Goal: Communication & Community: Participate in discussion

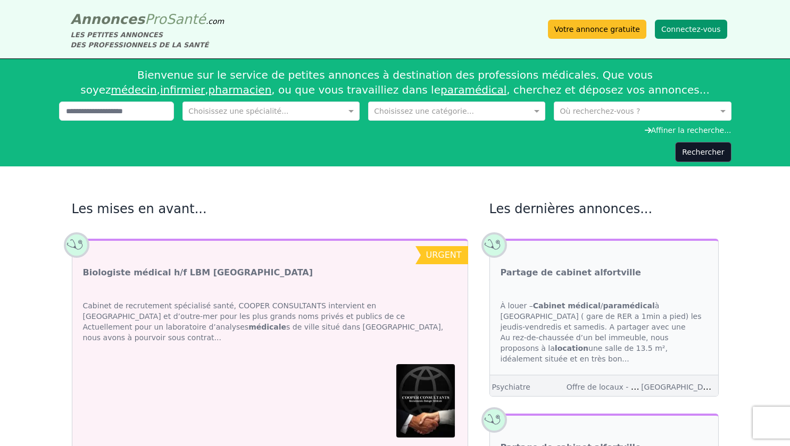
click at [694, 31] on button "Connectez-vous" at bounding box center [691, 29] width 72 height 19
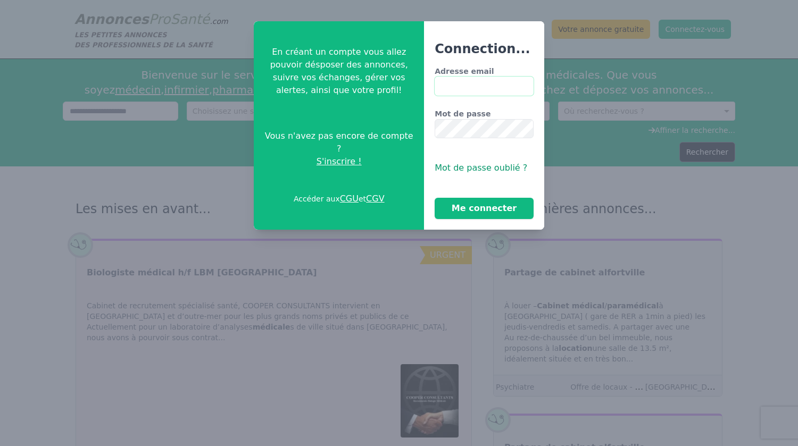
type input "**********"
click at [468, 204] on button "Me connecter" at bounding box center [483, 208] width 99 height 21
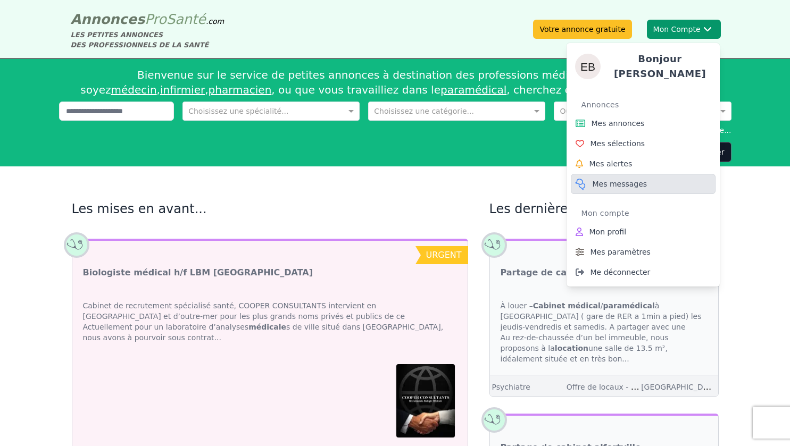
click at [607, 179] on span "Mes messages" at bounding box center [619, 184] width 55 height 11
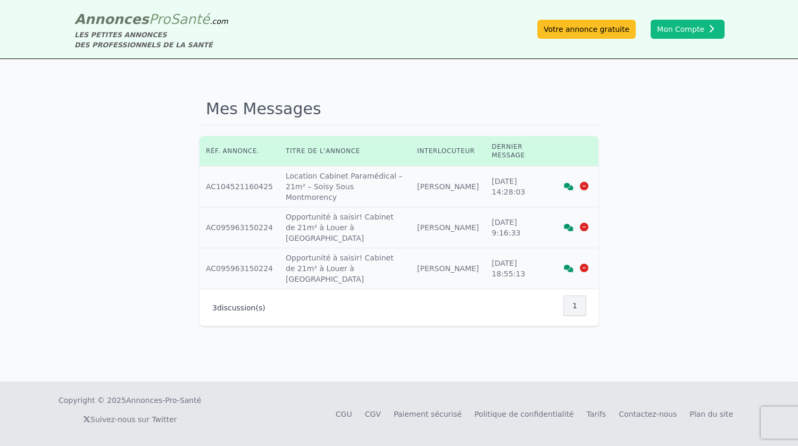
click at [566, 183] on icon at bounding box center [569, 186] width 10 height 7
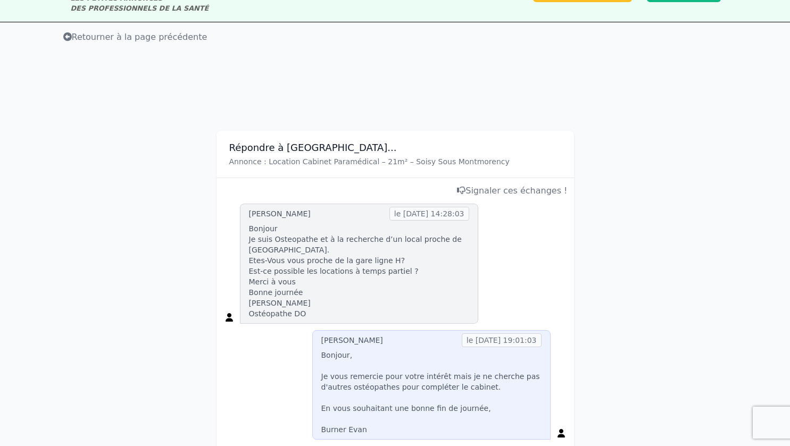
scroll to position [35, 0]
